Goal: Transaction & Acquisition: Book appointment/travel/reservation

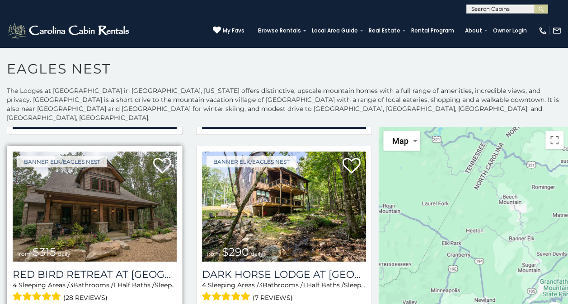
scroll to position [768, 0]
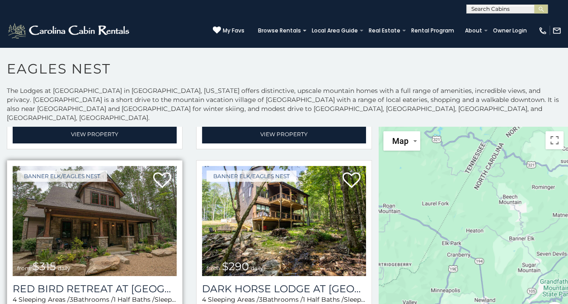
click at [115, 237] on img at bounding box center [95, 221] width 164 height 110
click at [84, 295] on div "4 Sleeping Areas / 3 Bathrooms / 1 Half Baths / Sleeps: 8 (28 reviews)" at bounding box center [95, 306] width 164 height 23
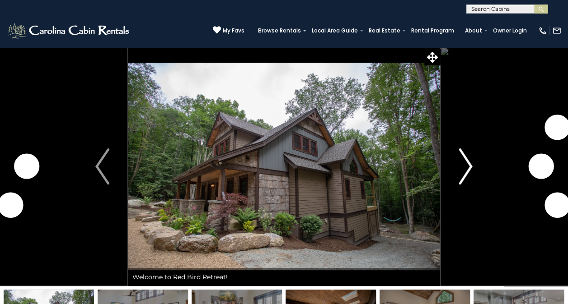
click at [448, 168] on button "Next" at bounding box center [465, 166] width 51 height 239
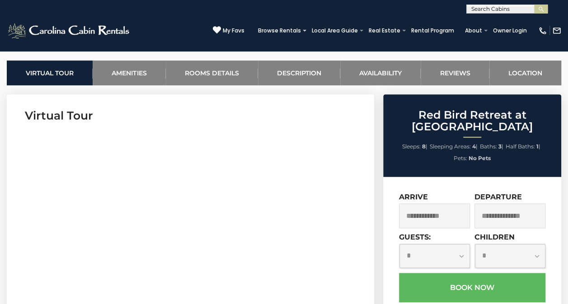
scroll to position [361, 0]
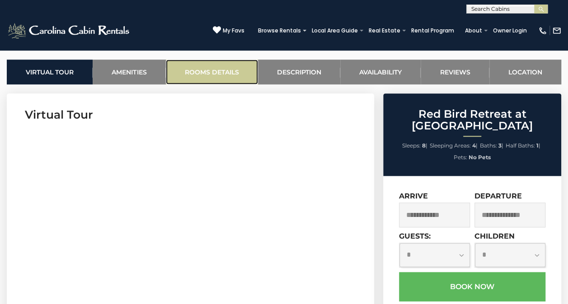
click at [209, 60] on link "Rooms Details" at bounding box center [212, 72] width 92 height 25
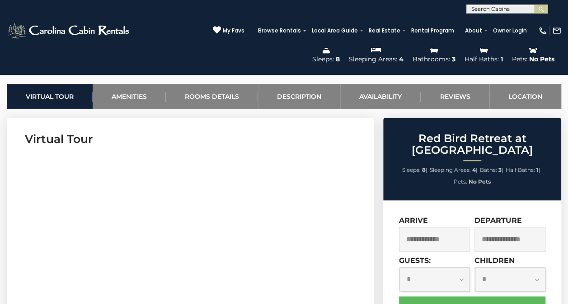
scroll to position [389, 0]
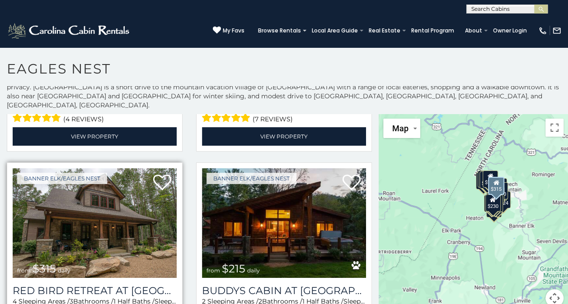
scroll to position [993, 0]
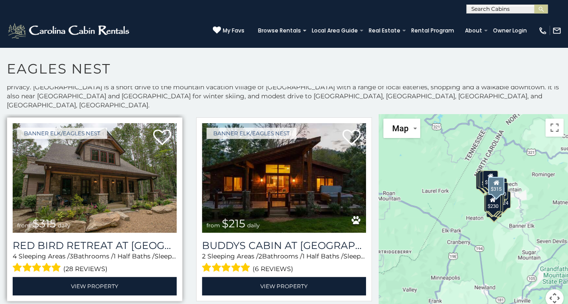
click at [71, 179] on img at bounding box center [95, 178] width 164 height 110
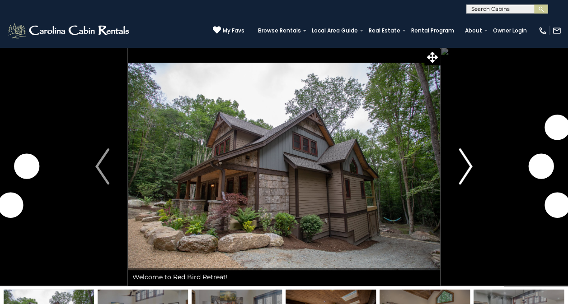
click at [456, 172] on button "Next" at bounding box center [465, 166] width 51 height 239
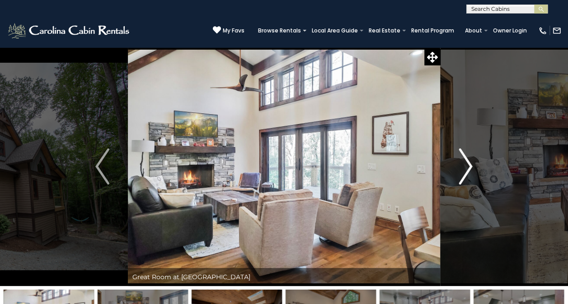
click at [465, 167] on img "Next" at bounding box center [465, 167] width 14 height 36
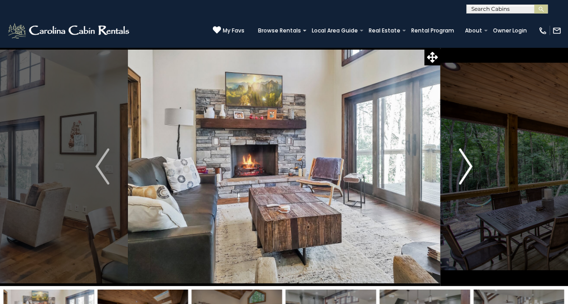
click at [464, 167] on img "Next" at bounding box center [465, 167] width 14 height 36
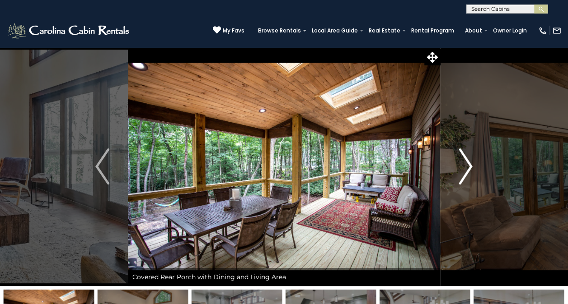
click at [464, 168] on img "Next" at bounding box center [465, 167] width 14 height 36
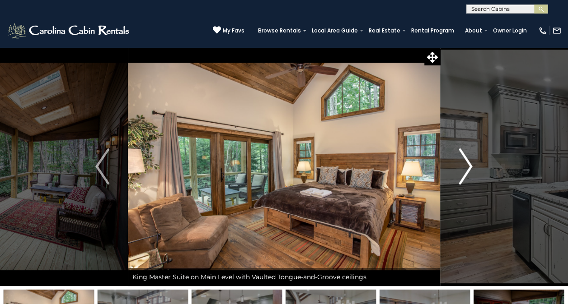
click at [464, 168] on img "Next" at bounding box center [465, 167] width 14 height 36
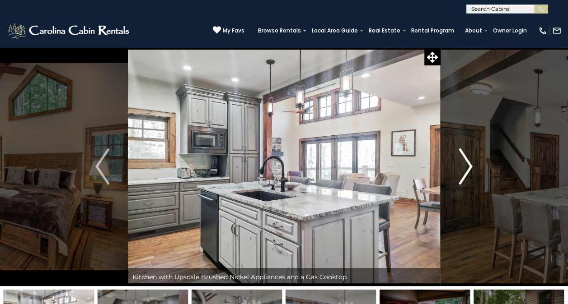
click at [464, 168] on img "Next" at bounding box center [465, 167] width 14 height 36
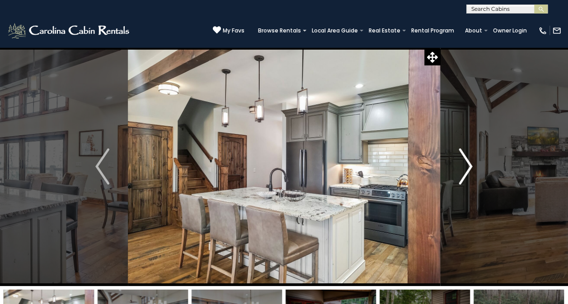
click at [464, 168] on img "Next" at bounding box center [465, 167] width 14 height 36
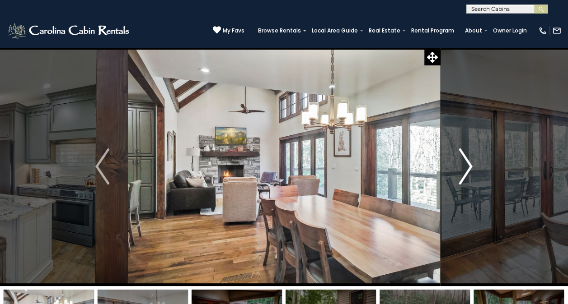
click at [464, 168] on img "Next" at bounding box center [465, 167] width 14 height 36
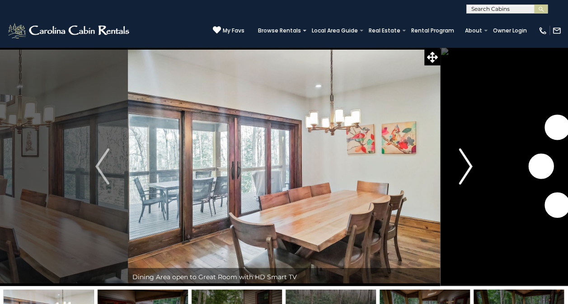
click at [464, 168] on img "Next" at bounding box center [465, 167] width 14 height 36
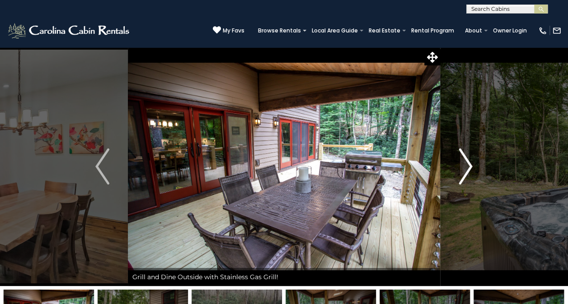
click at [464, 168] on img "Next" at bounding box center [465, 167] width 14 height 36
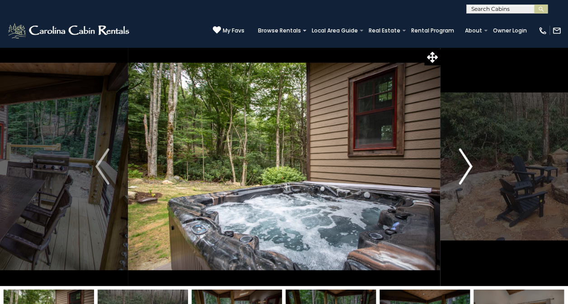
click at [464, 168] on img "Next" at bounding box center [465, 167] width 14 height 36
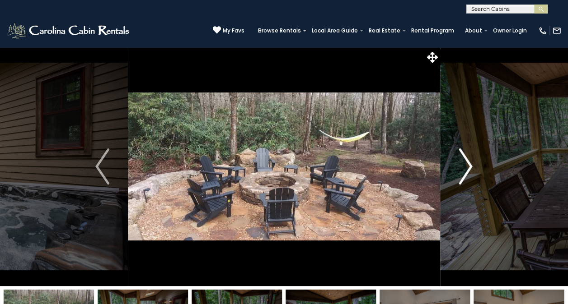
click at [464, 168] on img "Next" at bounding box center [465, 167] width 14 height 36
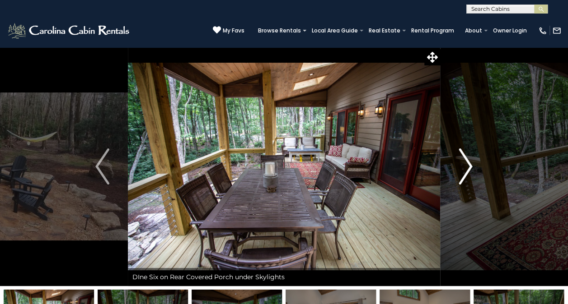
click at [464, 168] on img "Next" at bounding box center [465, 167] width 14 height 36
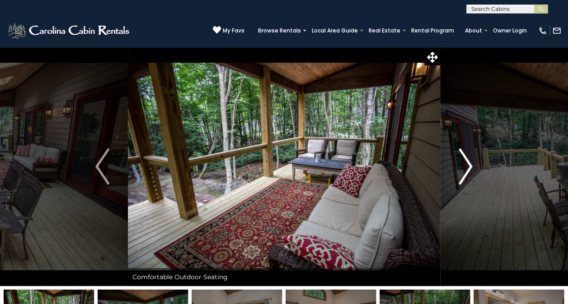
click at [464, 168] on img "Next" at bounding box center [465, 167] width 14 height 36
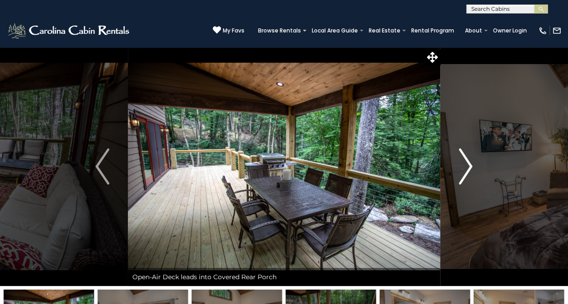
click at [464, 168] on img "Next" at bounding box center [465, 167] width 14 height 36
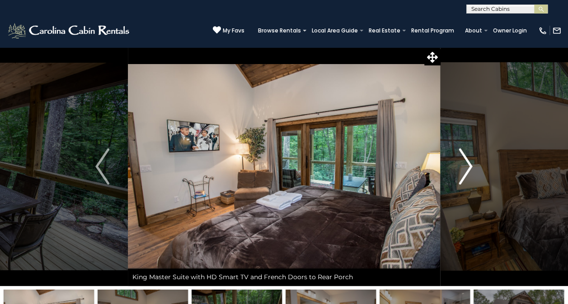
click at [464, 168] on img "Next" at bounding box center [465, 167] width 14 height 36
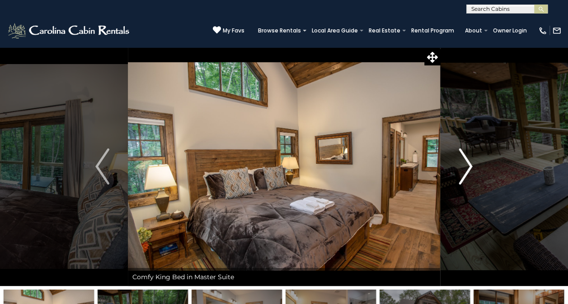
click at [464, 168] on img "Next" at bounding box center [465, 167] width 14 height 36
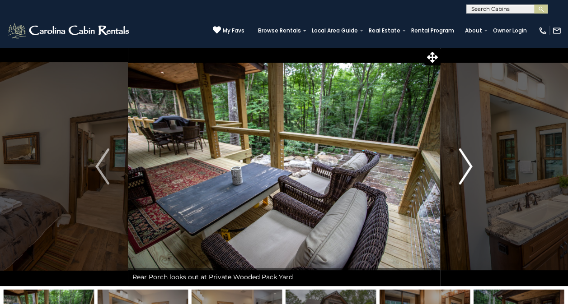
click at [464, 168] on img "Next" at bounding box center [465, 167] width 14 height 36
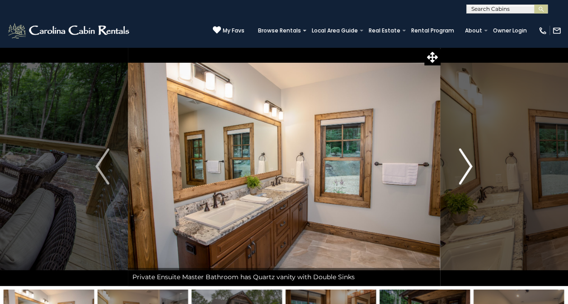
click at [464, 168] on img "Next" at bounding box center [465, 167] width 14 height 36
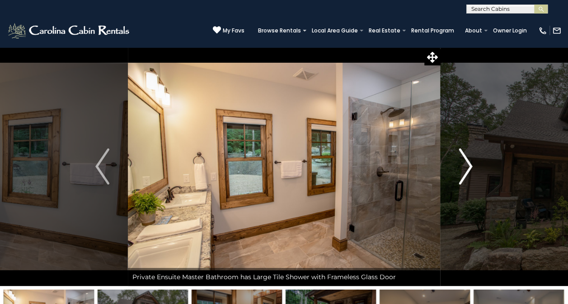
click at [464, 168] on img "Next" at bounding box center [465, 167] width 14 height 36
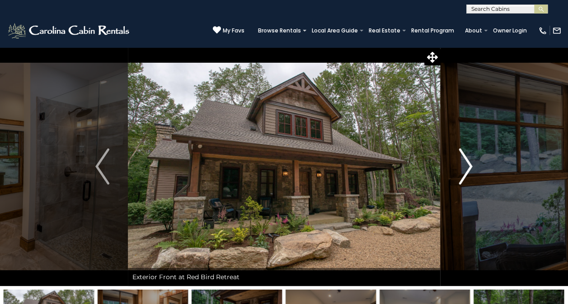
click at [467, 172] on img "Next" at bounding box center [465, 167] width 14 height 36
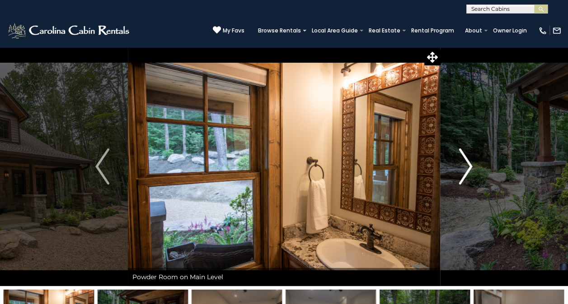
click at [466, 171] on img "Next" at bounding box center [465, 167] width 14 height 36
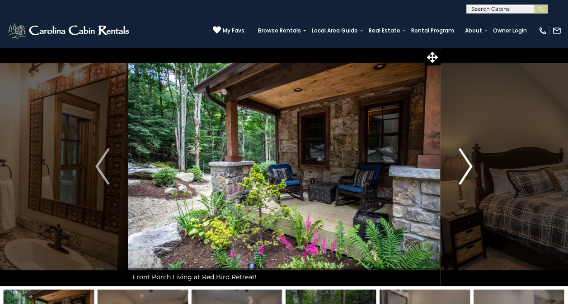
click at [466, 171] on img "Next" at bounding box center [465, 167] width 14 height 36
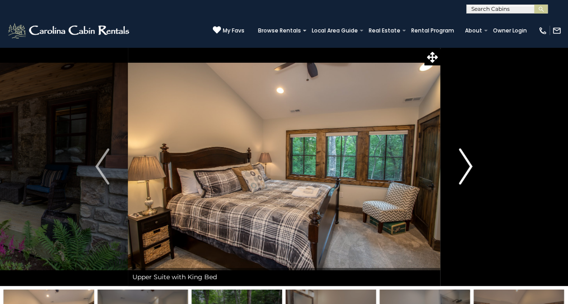
click at [466, 171] on img "Next" at bounding box center [465, 167] width 14 height 36
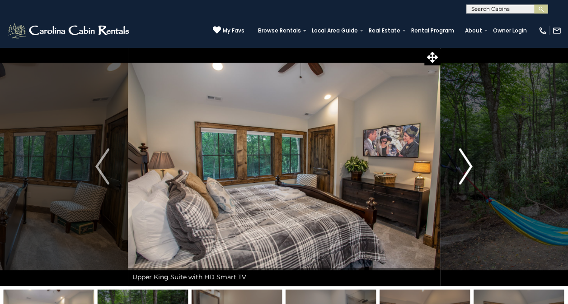
click at [466, 171] on img "Next" at bounding box center [465, 167] width 14 height 36
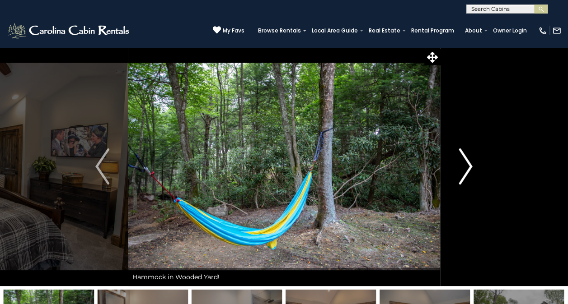
click at [466, 171] on img "Next" at bounding box center [465, 167] width 14 height 36
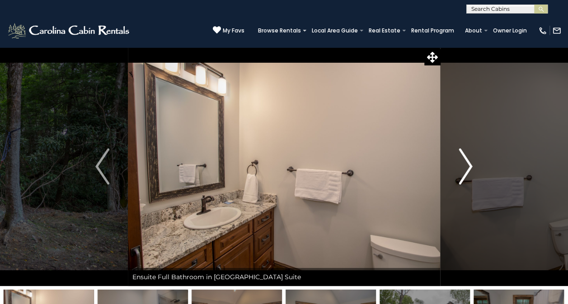
click at [466, 171] on img "Next" at bounding box center [465, 167] width 14 height 36
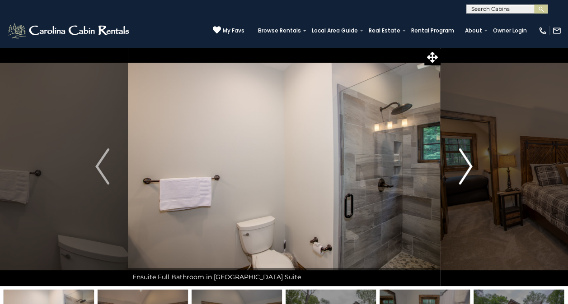
click at [466, 171] on img "Next" at bounding box center [465, 167] width 14 height 36
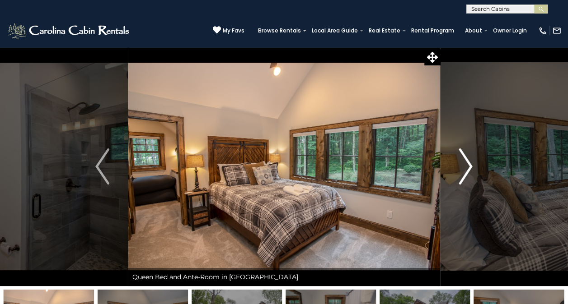
click at [466, 171] on img "Next" at bounding box center [465, 167] width 14 height 36
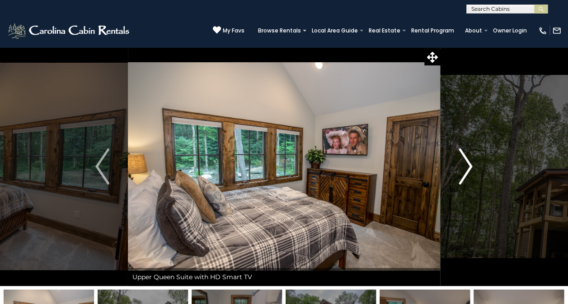
click at [466, 171] on img "Next" at bounding box center [465, 167] width 14 height 36
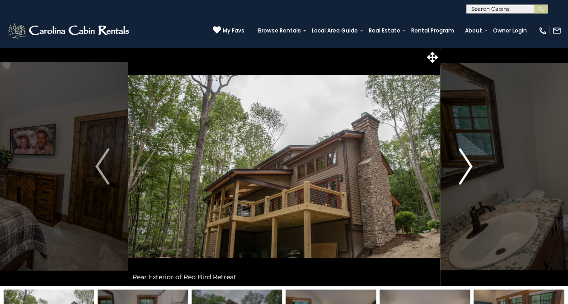
click at [466, 171] on img "Next" at bounding box center [465, 167] width 14 height 36
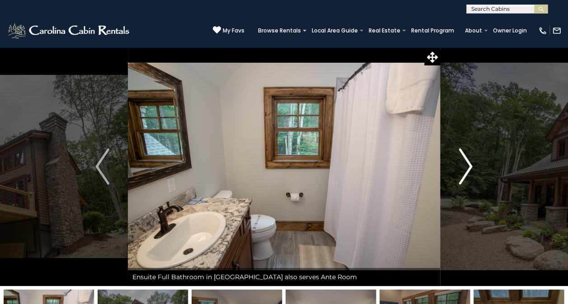
click at [466, 171] on img "Next" at bounding box center [465, 167] width 14 height 36
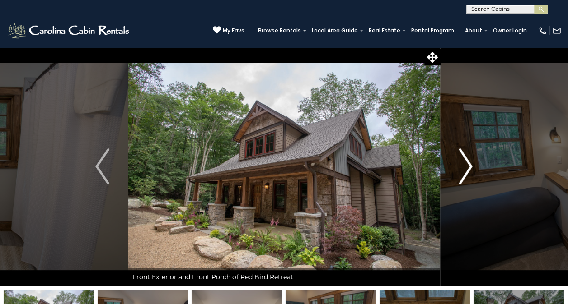
click at [466, 171] on img "Next" at bounding box center [465, 167] width 14 height 36
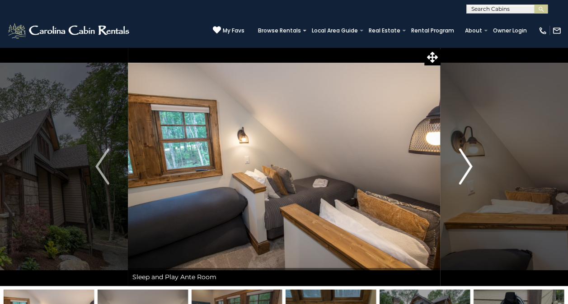
click at [466, 171] on img "Next" at bounding box center [465, 167] width 14 height 36
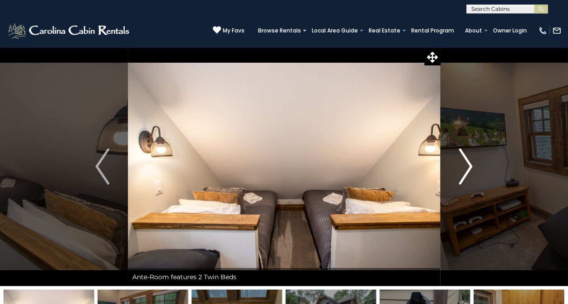
click at [466, 171] on img "Next" at bounding box center [465, 167] width 14 height 36
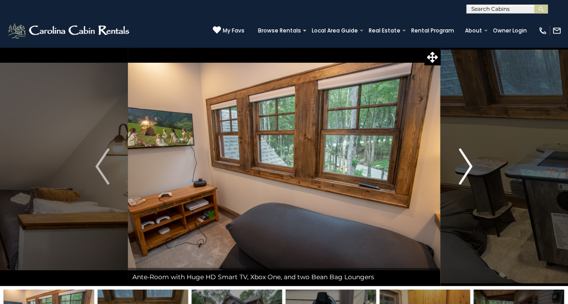
click at [466, 171] on img "Next" at bounding box center [465, 167] width 14 height 36
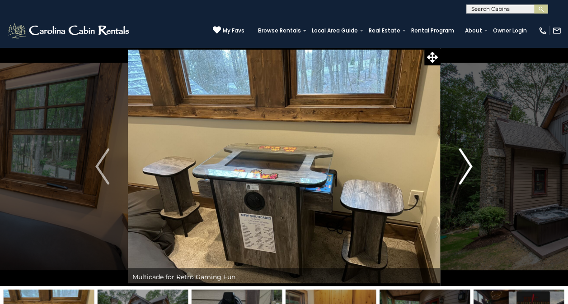
click at [466, 171] on img "Next" at bounding box center [465, 167] width 14 height 36
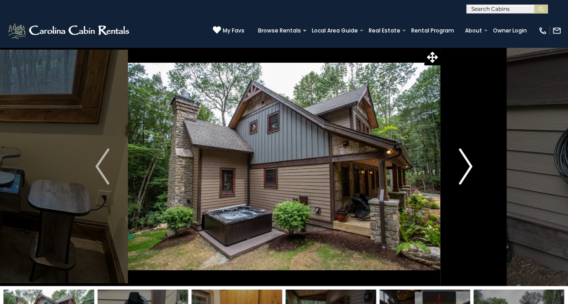
click at [466, 171] on img "Next" at bounding box center [465, 167] width 14 height 36
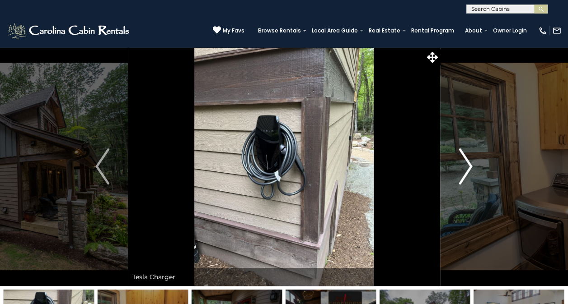
click at [466, 171] on img "Next" at bounding box center [465, 167] width 14 height 36
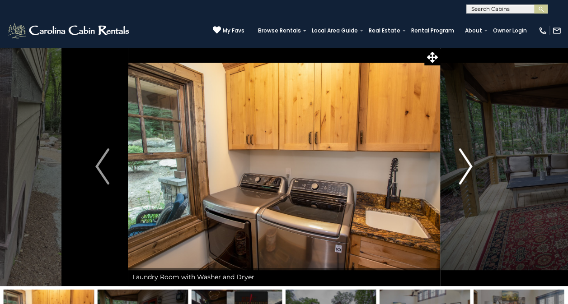
click at [466, 171] on img "Next" at bounding box center [465, 167] width 14 height 36
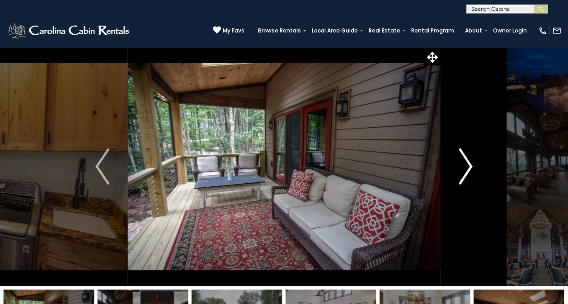
click at [466, 171] on img "Next" at bounding box center [465, 167] width 14 height 36
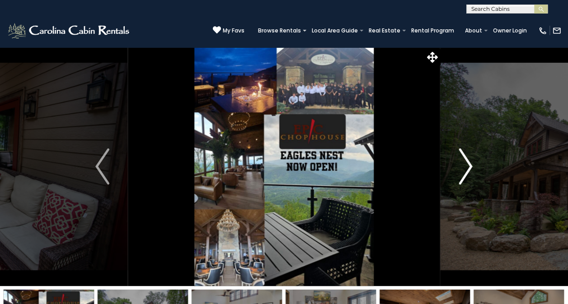
click at [466, 172] on img "Next" at bounding box center [465, 167] width 14 height 36
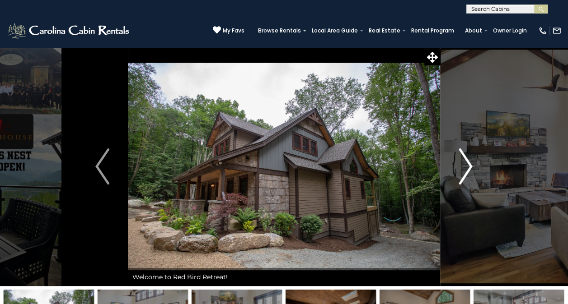
click at [466, 172] on img "Next" at bounding box center [465, 167] width 14 height 36
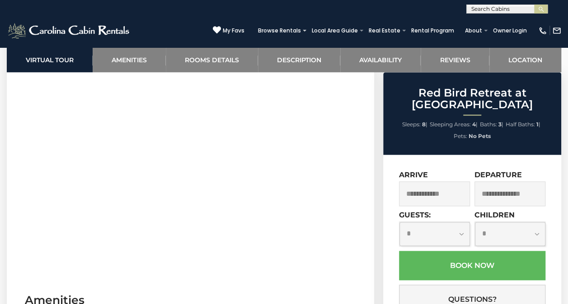
scroll to position [451, 0]
click at [438, 188] on input "text" at bounding box center [434, 193] width 71 height 25
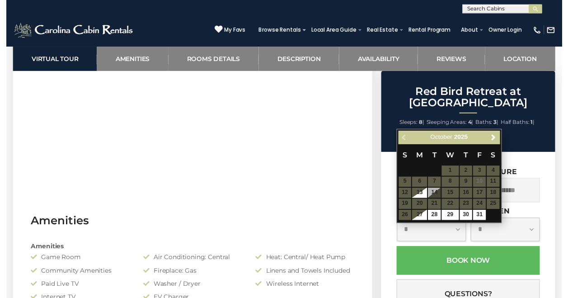
scroll to position [542, 0]
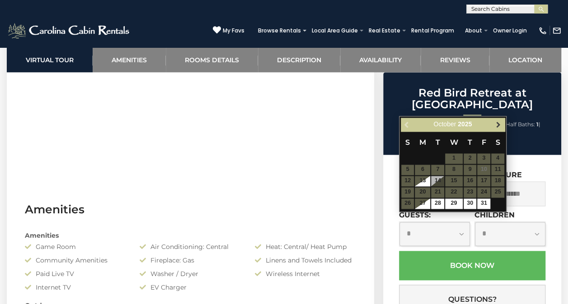
click at [497, 122] on span "Next" at bounding box center [497, 124] width 7 height 7
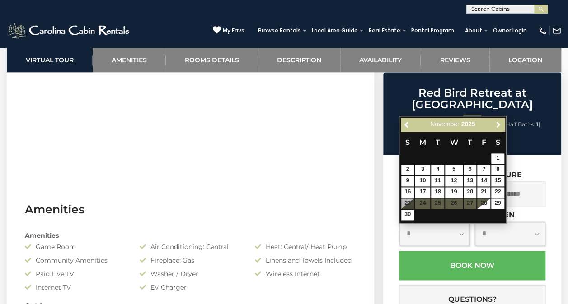
click at [497, 122] on span "Next" at bounding box center [497, 124] width 7 height 7
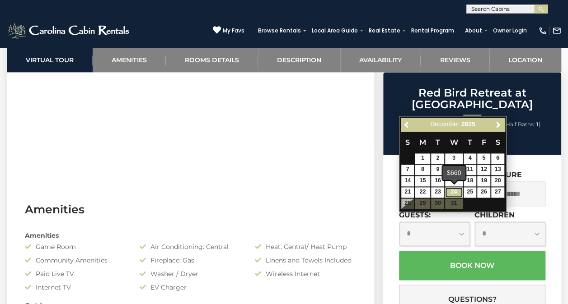
click at [451, 195] on link "24" at bounding box center [453, 192] width 17 height 10
type input "**********"
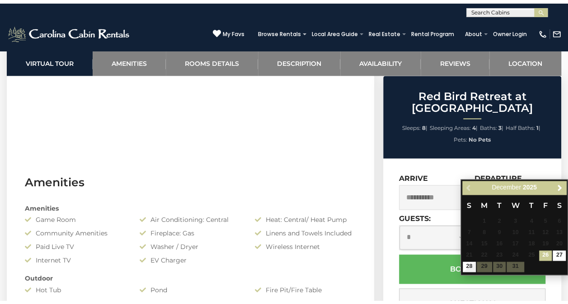
scroll to position [587, 0]
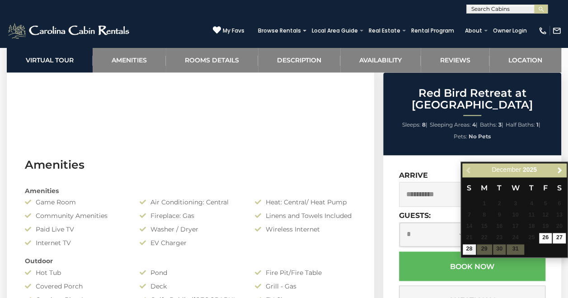
click at [470, 171] on div "Previous Next December 2025" at bounding box center [514, 170] width 104 height 14
click at [559, 238] on link "27" at bounding box center [558, 238] width 13 height 10
type input "**********"
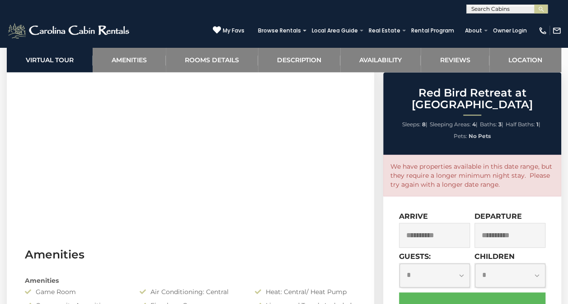
scroll to position [406, 0]
